Goal: Information Seeking & Learning: Learn about a topic

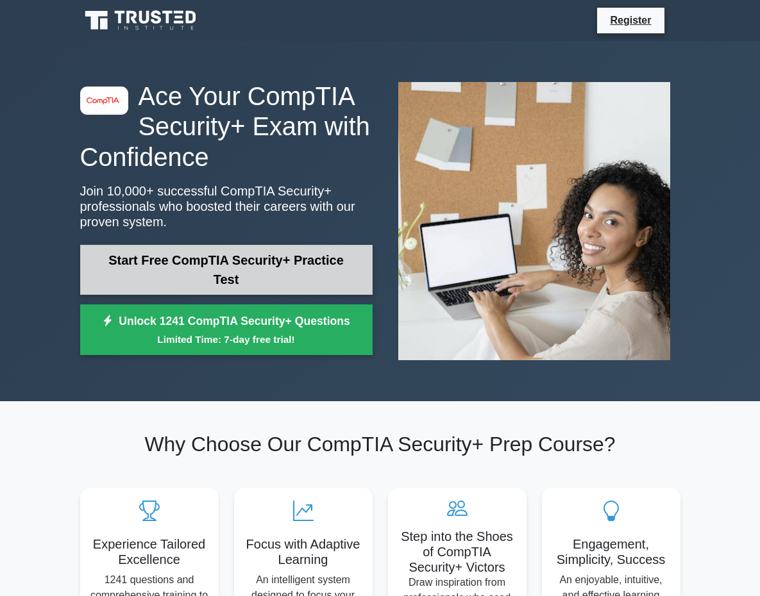
click at [245, 263] on link "Start Free CompTIA Security+ Practice Test" at bounding box center [226, 270] width 292 height 50
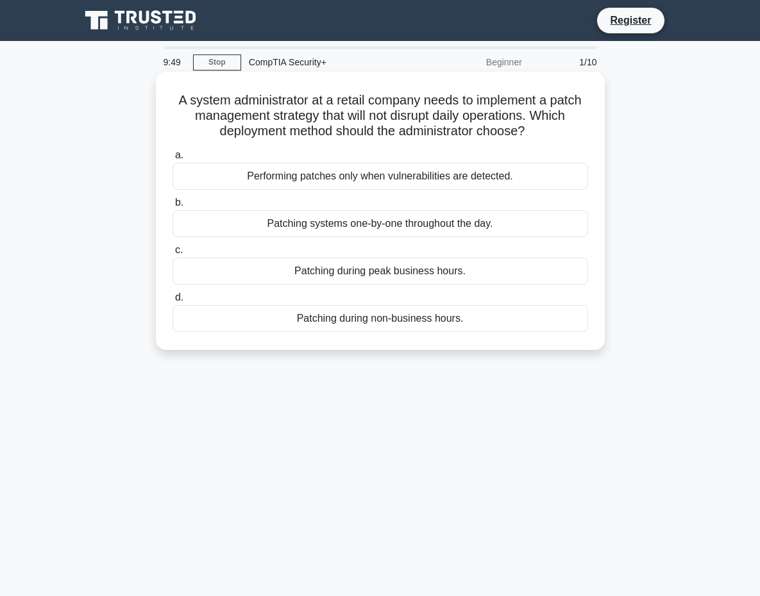
click at [285, 317] on div "Patching during non-business hours." at bounding box center [379, 318] width 415 height 27
click at [172, 302] on input "d. Patching during non-business hours." at bounding box center [172, 298] width 0 height 8
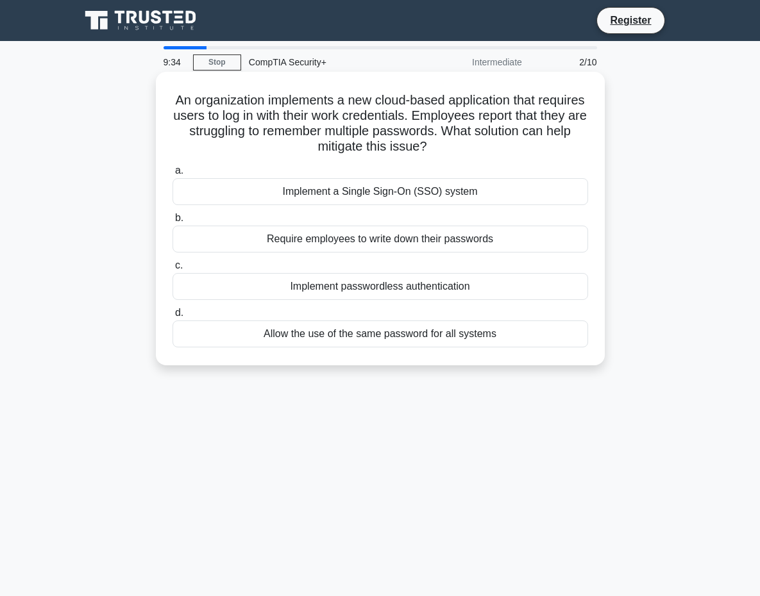
click at [333, 192] on div "Implement a Single Sign-On (SSO) system" at bounding box center [379, 191] width 415 height 27
click at [172, 175] on input "a. Implement a Single Sign-On (SSO) system" at bounding box center [172, 171] width 0 height 8
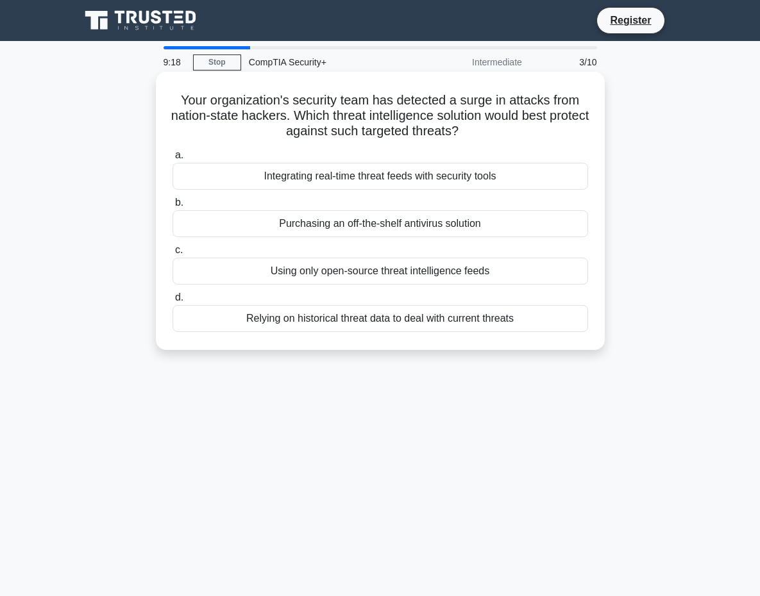
click at [345, 176] on div "Integrating real-time threat feeds with security tools" at bounding box center [379, 176] width 415 height 27
click at [172, 160] on input "a. Integrating real-time threat feeds with security tools" at bounding box center [172, 155] width 0 height 8
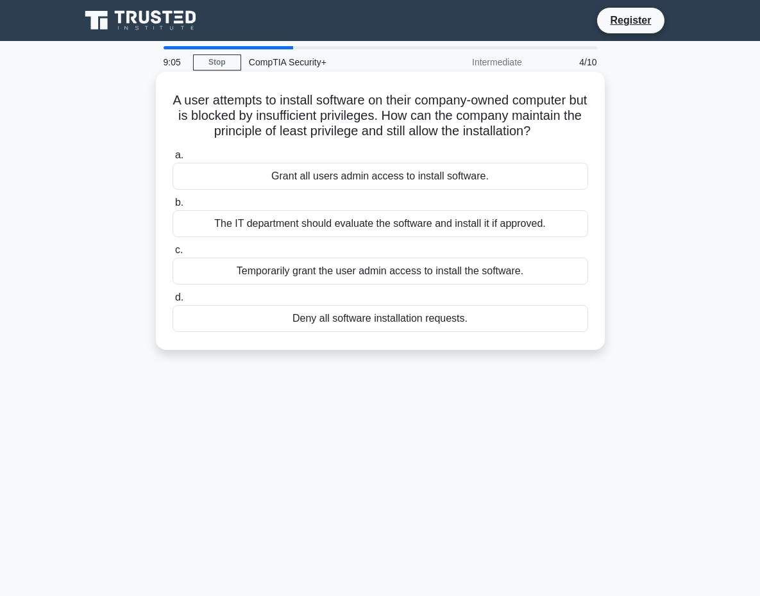
click at [313, 236] on div "The IT department should evaluate the software and install it if approved." at bounding box center [379, 223] width 415 height 27
click at [172, 207] on input "b. The IT department should evaluate the software and install it if approved." at bounding box center [172, 203] width 0 height 8
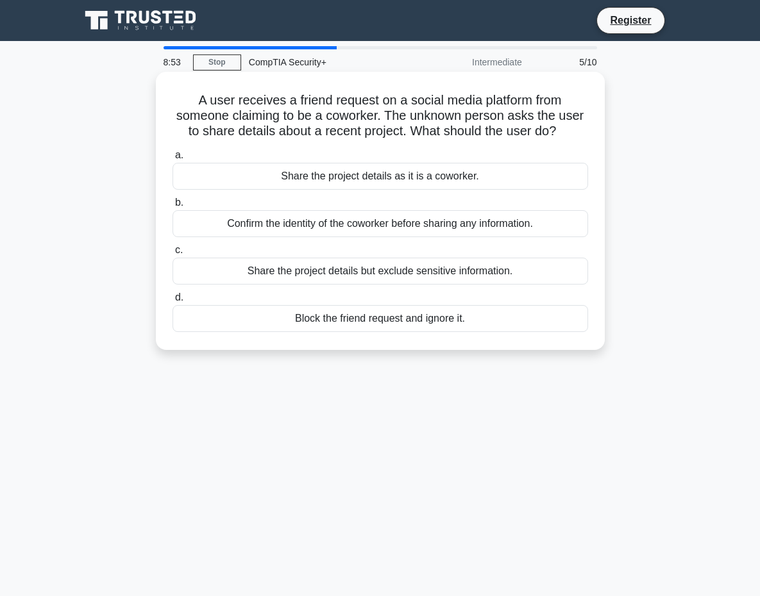
click at [288, 234] on div "Confirm the identity of the coworker before sharing any information." at bounding box center [379, 223] width 415 height 27
click at [172, 207] on input "b. Confirm the identity of the coworker before sharing any information." at bounding box center [172, 203] width 0 height 8
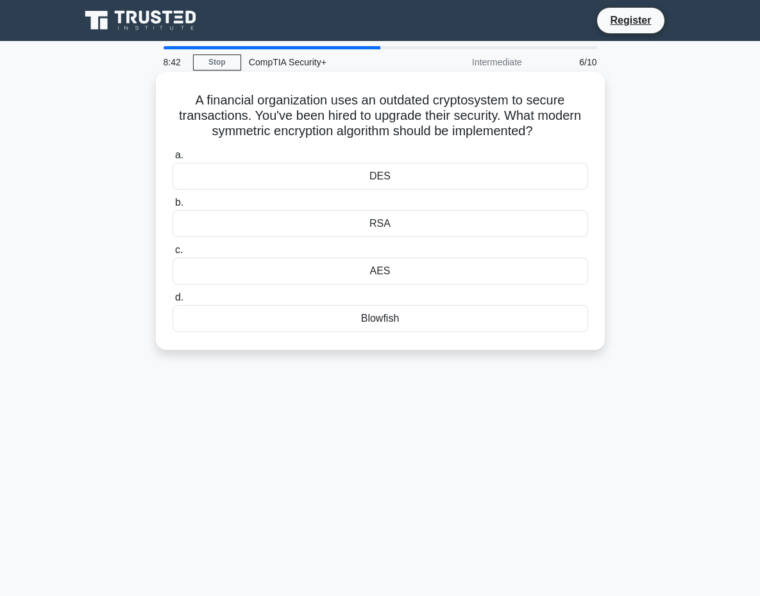
click at [347, 237] on div "RSA" at bounding box center [379, 223] width 415 height 27
click at [172, 207] on input "b. RSA" at bounding box center [172, 203] width 0 height 8
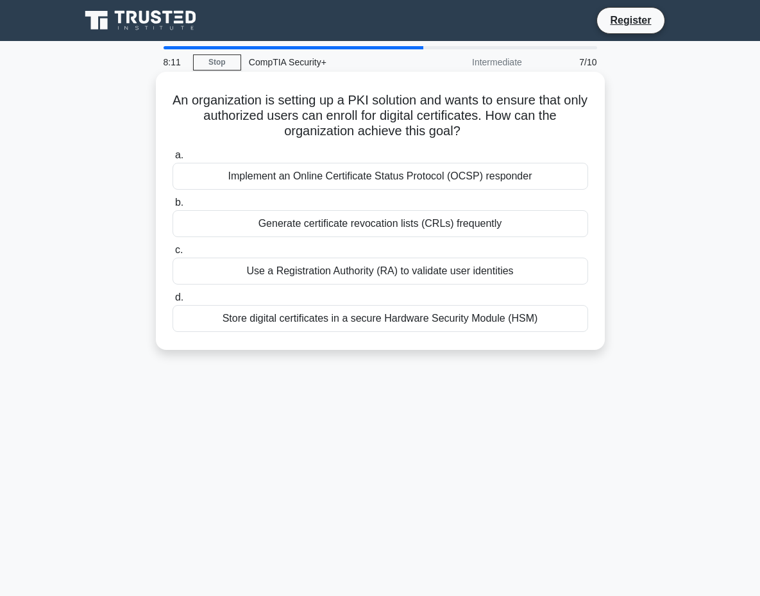
click at [344, 224] on div "Generate certificate revocation lists (CRLs) frequently" at bounding box center [379, 223] width 415 height 27
click at [172, 207] on input "b. Generate certificate revocation lists (CRLs) frequently" at bounding box center [172, 203] width 0 height 8
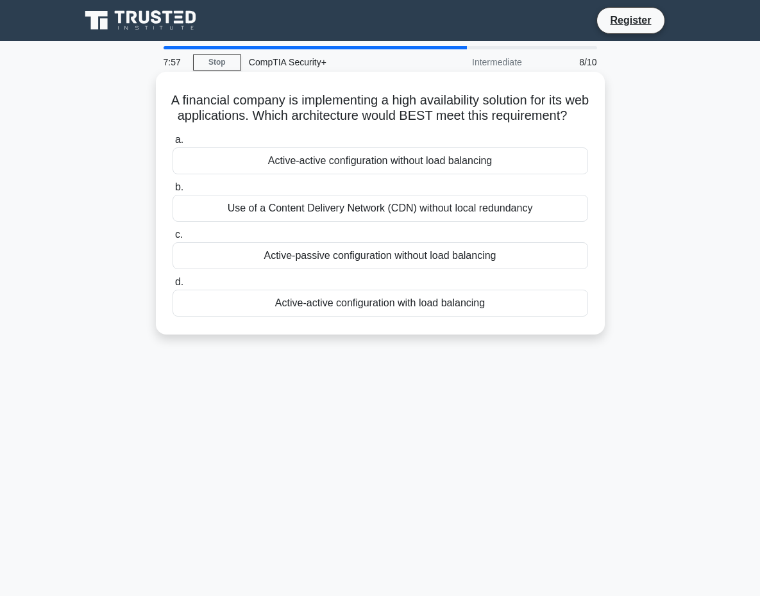
click at [363, 317] on div "Active-active configuration with load balancing" at bounding box center [379, 303] width 415 height 27
click at [172, 286] on input "d. Active-active configuration with load balancing" at bounding box center [172, 282] width 0 height 8
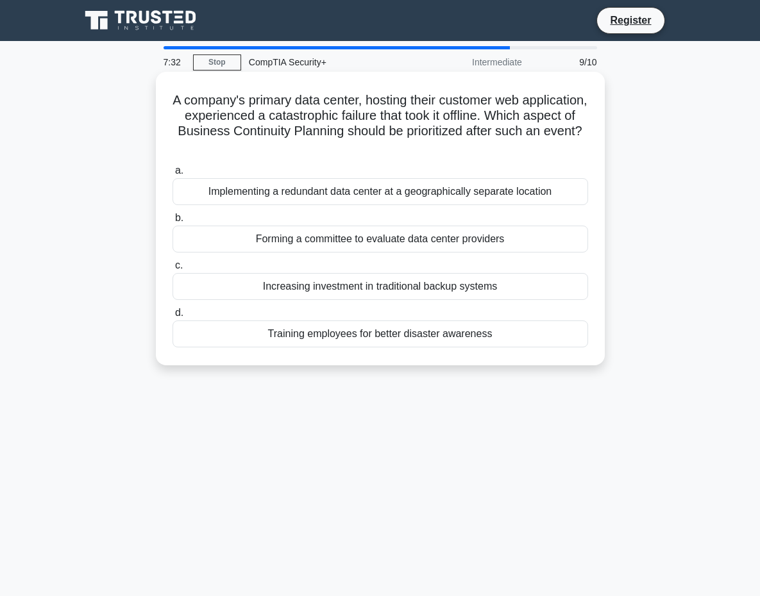
click at [372, 188] on div "Implementing a redundant data center at a geographically separate location" at bounding box center [379, 191] width 415 height 27
click at [172, 175] on input "a. Implementing a redundant data center at a geographically separate location" at bounding box center [172, 171] width 0 height 8
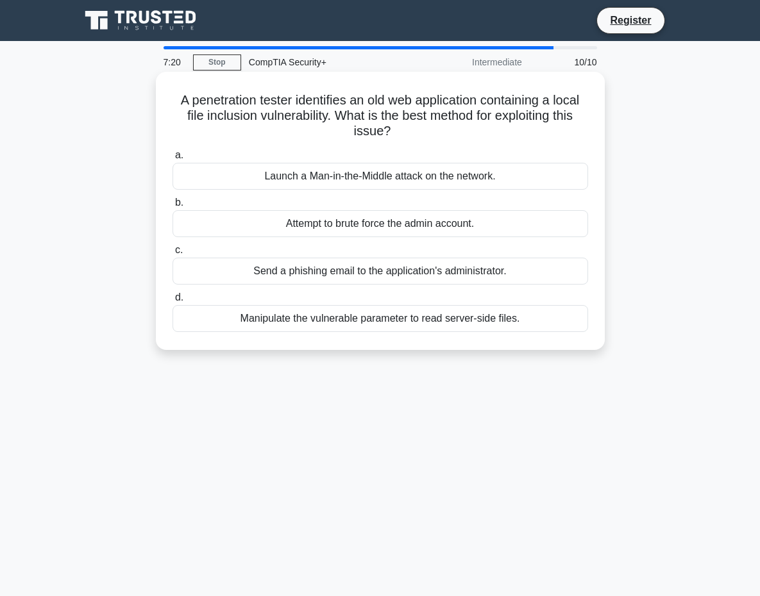
click at [391, 322] on div "Manipulate the vulnerable parameter to read server-side files." at bounding box center [379, 318] width 415 height 27
click at [172, 302] on input "d. Manipulate the vulnerable parameter to read server-side files." at bounding box center [172, 298] width 0 height 8
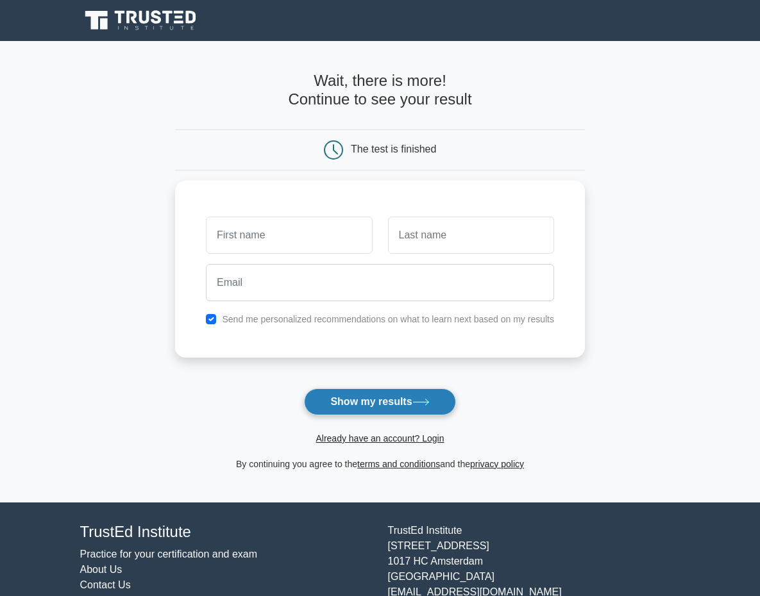
click at [436, 395] on button "Show my results" at bounding box center [379, 401] width 151 height 27
click at [440, 383] on form "Wait, there is more! Continue to see your result The test is finished and the" at bounding box center [380, 271] width 410 height 399
click at [401, 395] on button "Show my results" at bounding box center [379, 401] width 151 height 27
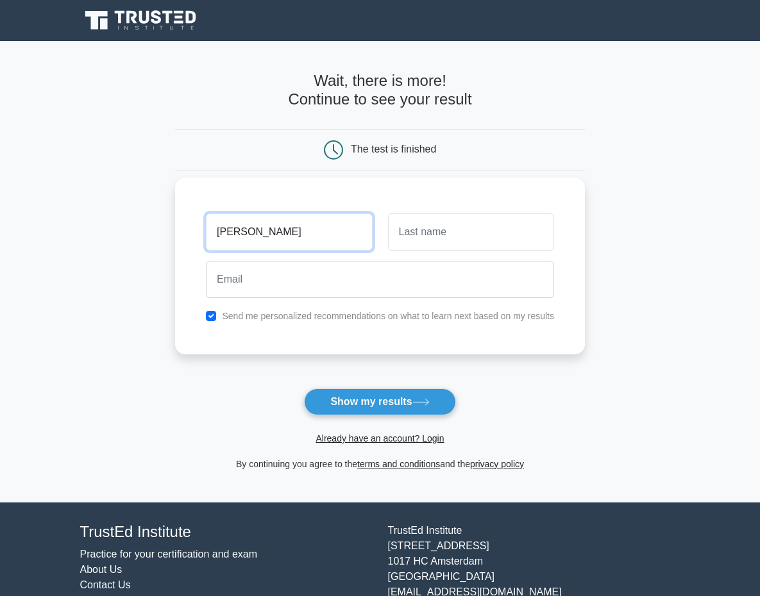
type input "joe"
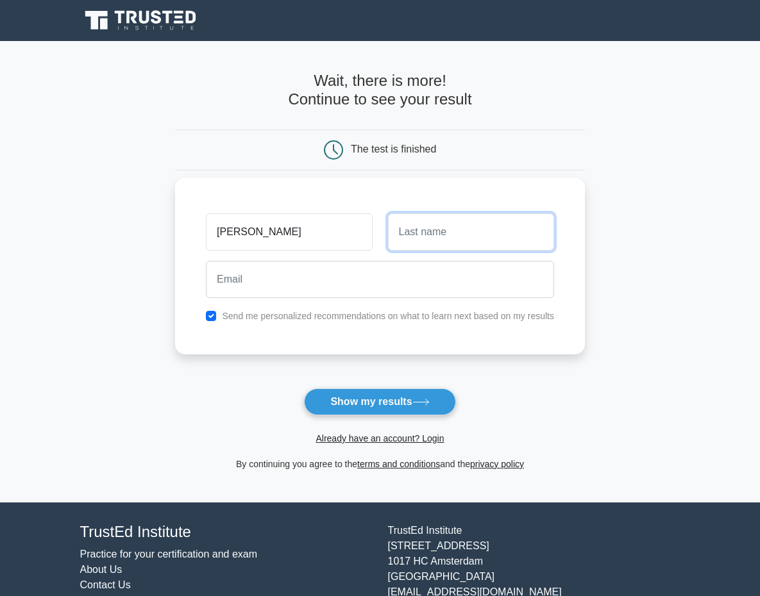
drag, startPoint x: 410, startPoint y: 256, endPoint x: 429, endPoint y: 244, distance: 21.9
click at [429, 244] on input "text" at bounding box center [471, 231] width 166 height 37
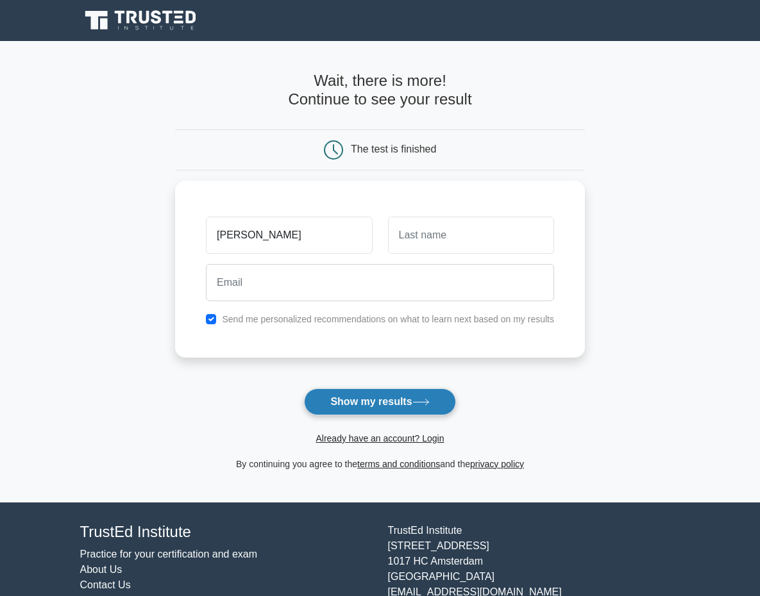
click at [430, 408] on button "Show my results" at bounding box center [379, 401] width 151 height 27
type input "min"
click at [435, 415] on button "Show my results" at bounding box center [379, 401] width 151 height 27
click at [147, 128] on main "Wait, there is more! Continue to see your result The test is finished joe min" at bounding box center [380, 271] width 760 height 461
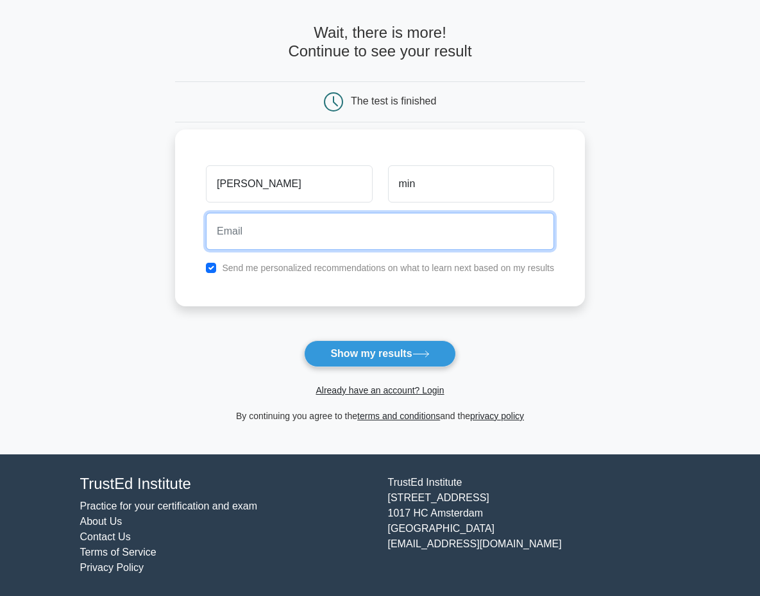
click at [243, 233] on input "email" at bounding box center [380, 231] width 348 height 37
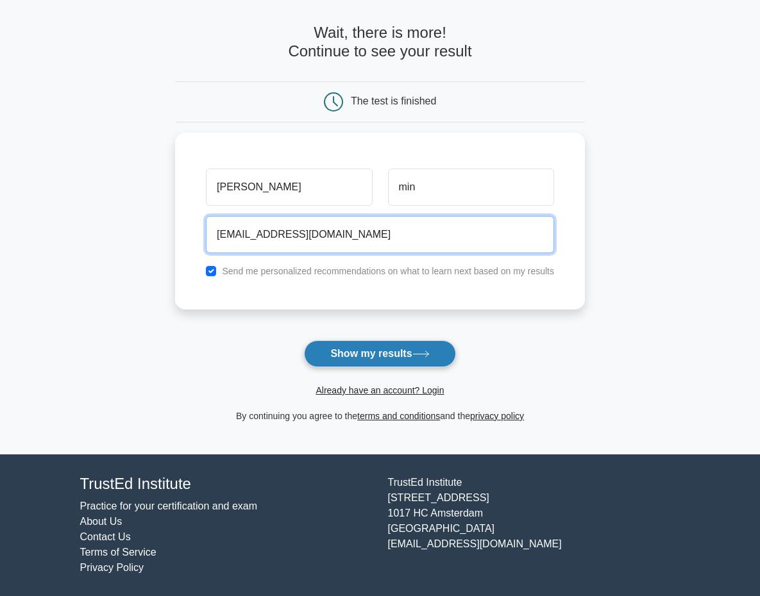
type input "poyolol@gmail.com"
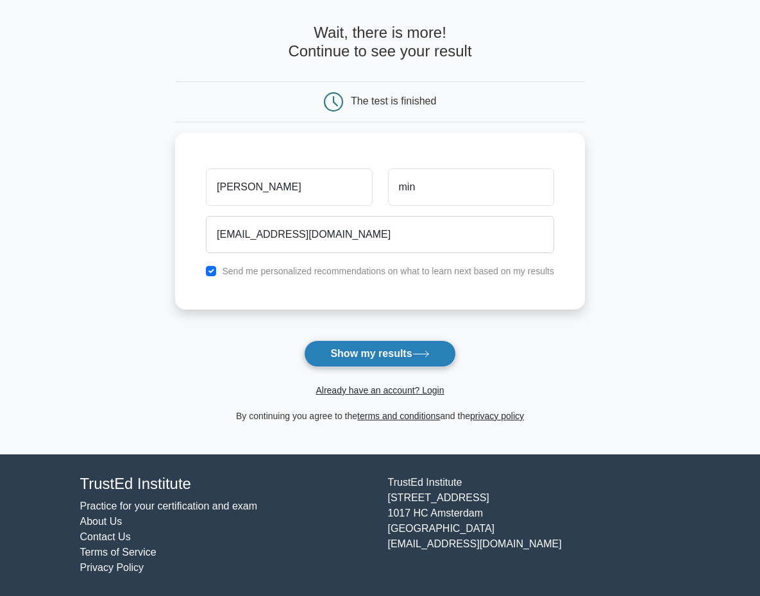
click at [374, 347] on button "Show my results" at bounding box center [379, 353] width 151 height 27
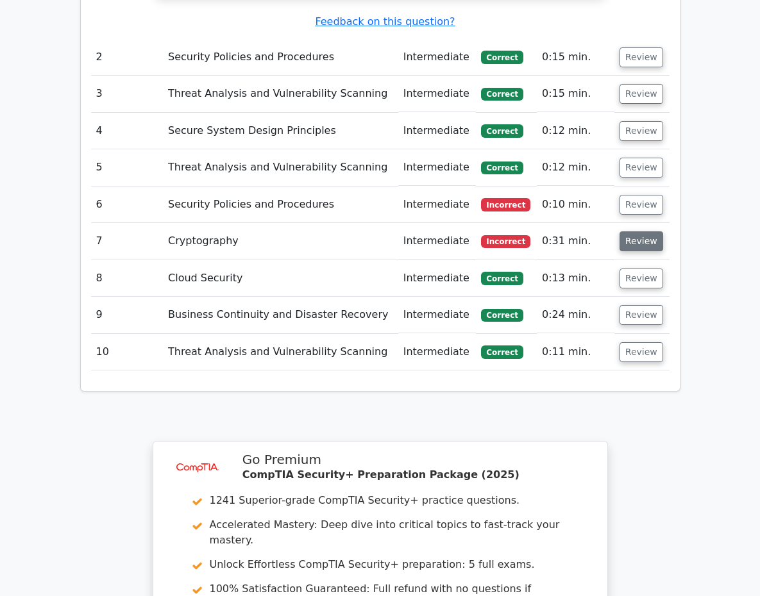
scroll to position [1569, 0]
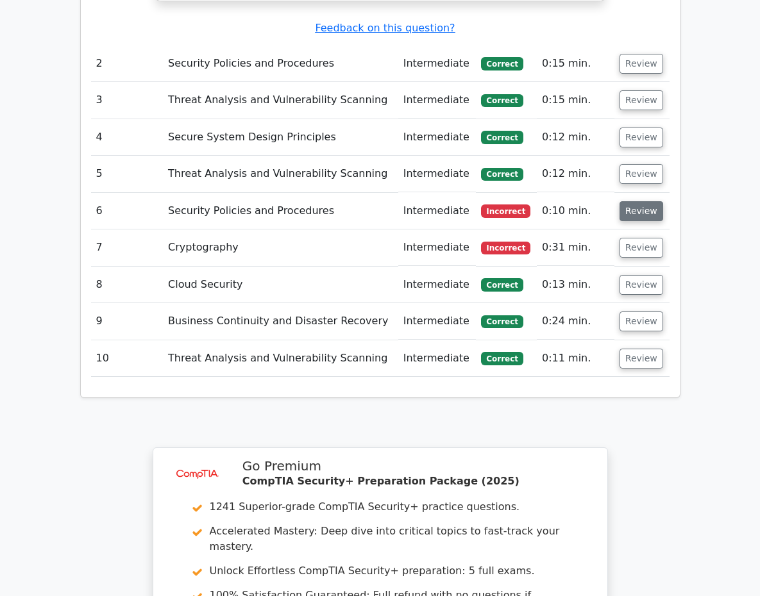
click at [663, 219] on button "Review" at bounding box center [641, 211] width 44 height 20
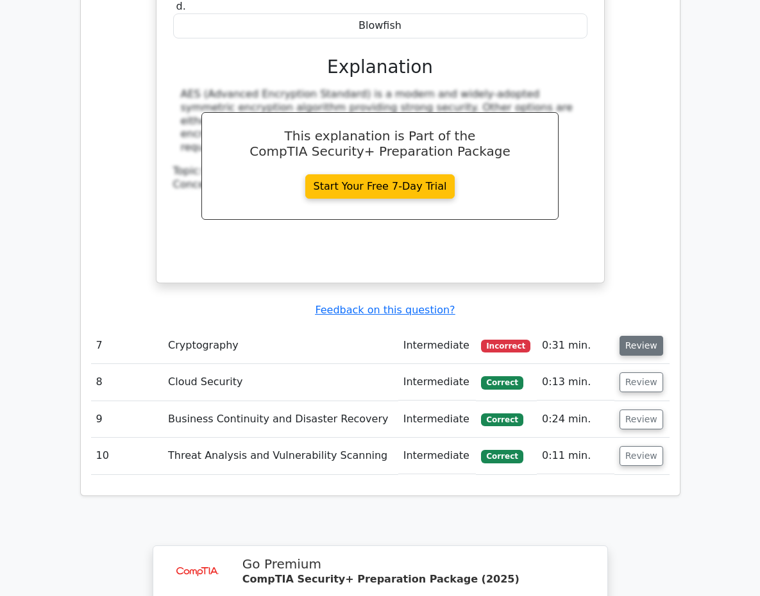
click at [663, 336] on button "Review" at bounding box center [641, 346] width 44 height 20
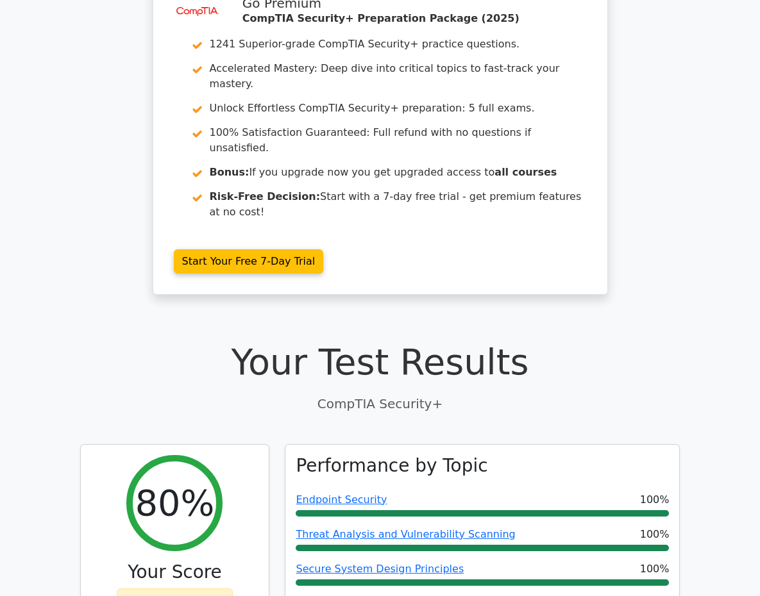
scroll to position [0, 0]
